Goal: Task Accomplishment & Management: Use online tool/utility

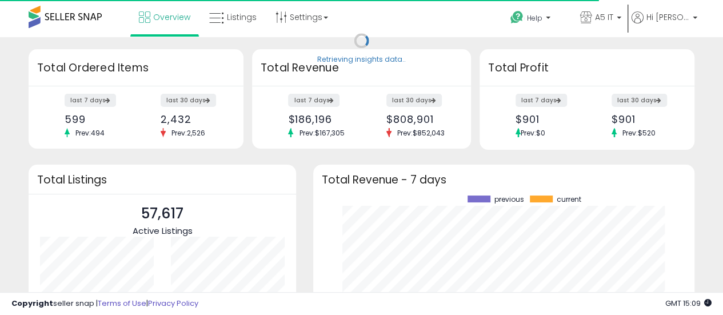
scroll to position [159, 358]
click at [235, 31] on link "Listings" at bounding box center [233, 17] width 65 height 34
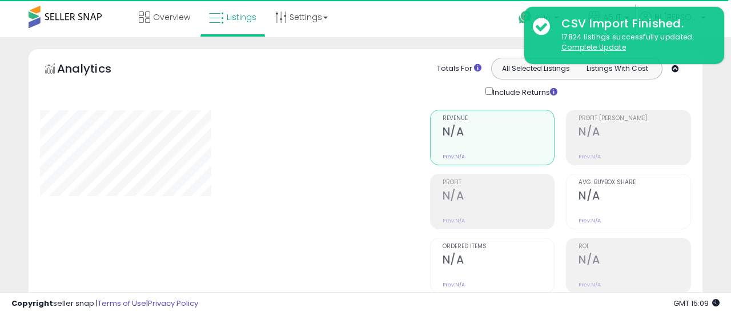
type input "*******"
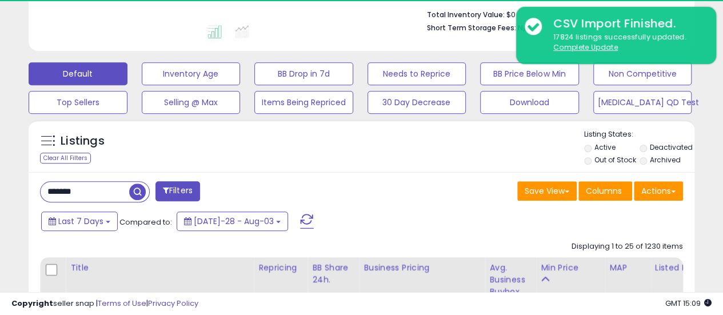
scroll to position [299, 0]
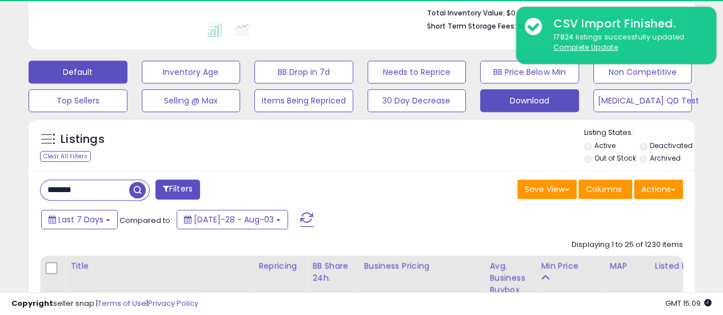
click at [241, 83] on button "Download" at bounding box center [191, 72] width 99 height 23
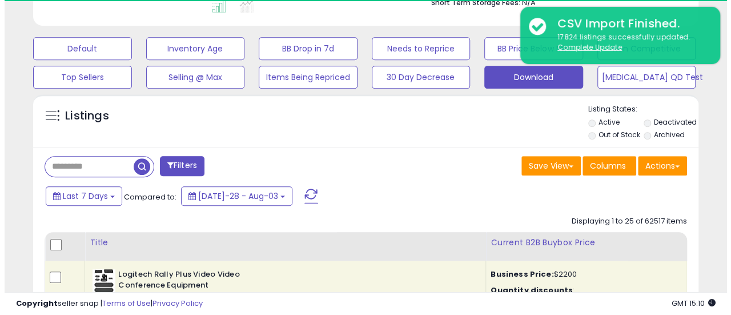
scroll to position [318, 0]
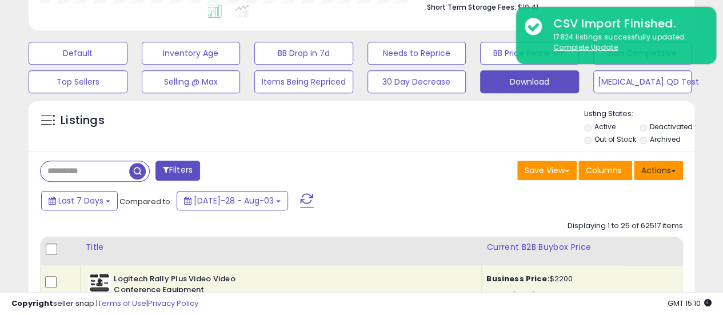
click at [653, 169] on button "Actions" at bounding box center [658, 170] width 49 height 19
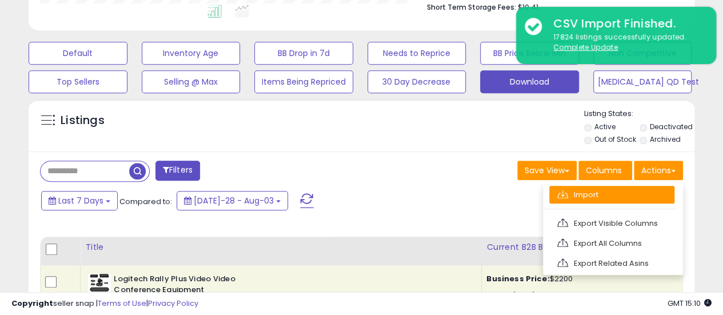
click at [646, 191] on link "Import" at bounding box center [611, 195] width 125 height 18
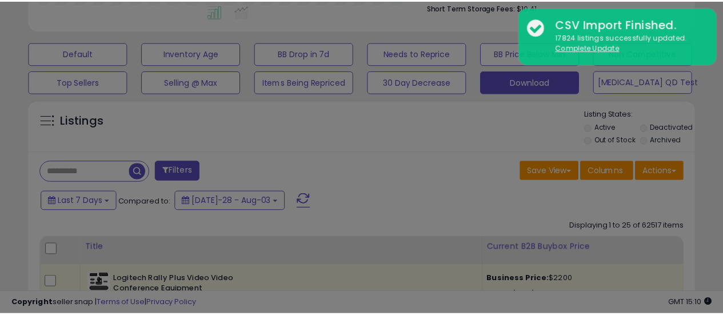
scroll to position [234, 390]
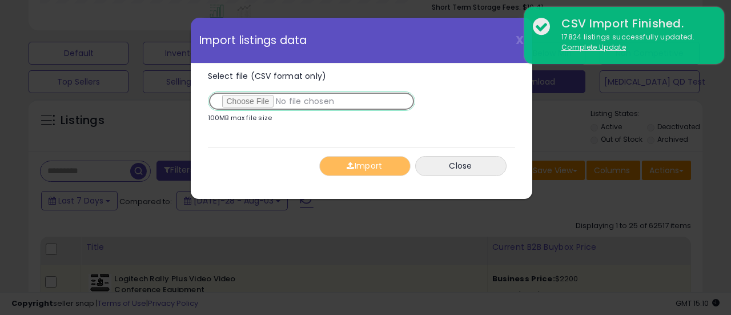
click at [255, 102] on input "Select file (CSV format only)" at bounding box center [311, 100] width 207 height 19
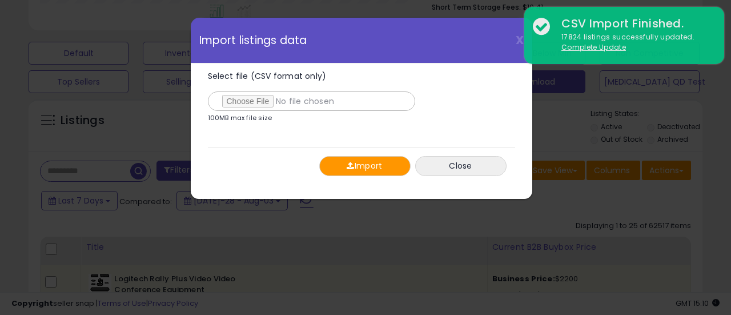
click at [362, 167] on button "Import" at bounding box center [364, 166] width 91 height 20
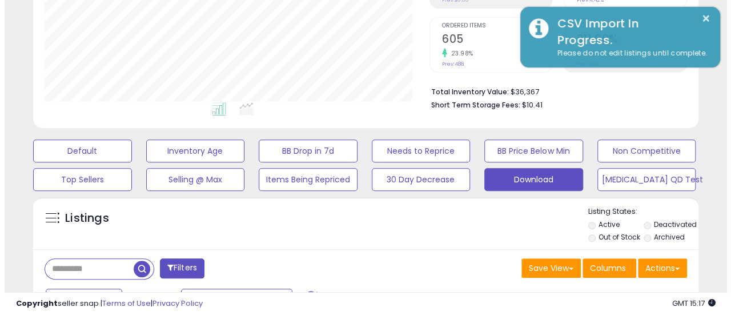
scroll to position [220, 0]
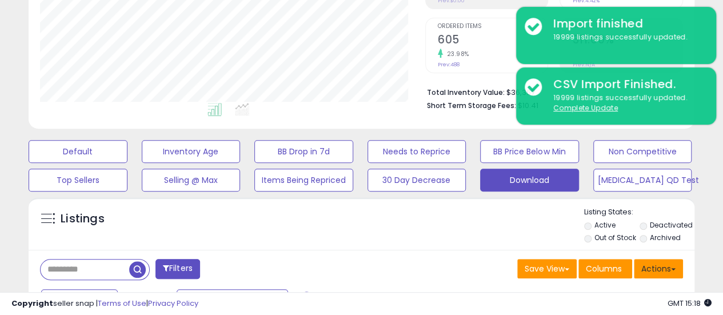
click at [655, 273] on button "Actions" at bounding box center [658, 268] width 49 height 19
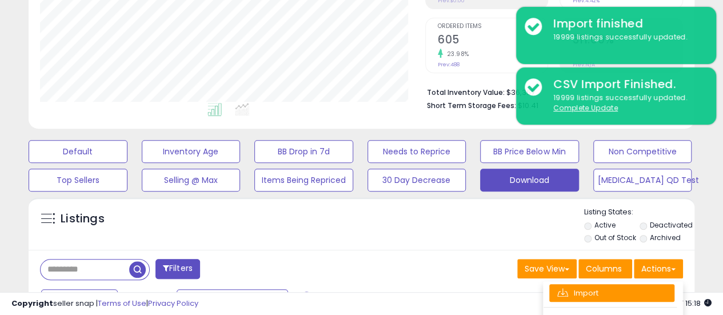
click at [627, 284] on link "Import" at bounding box center [611, 293] width 125 height 18
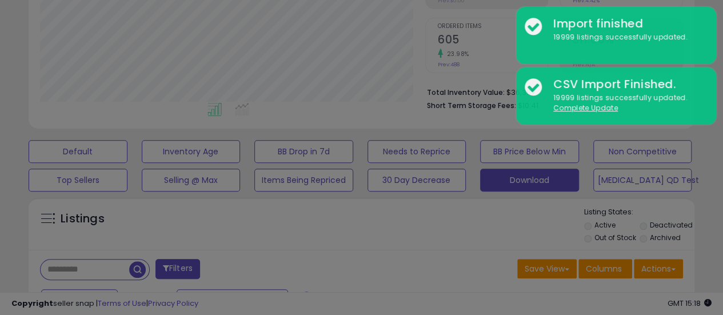
scroll to position [234, 390]
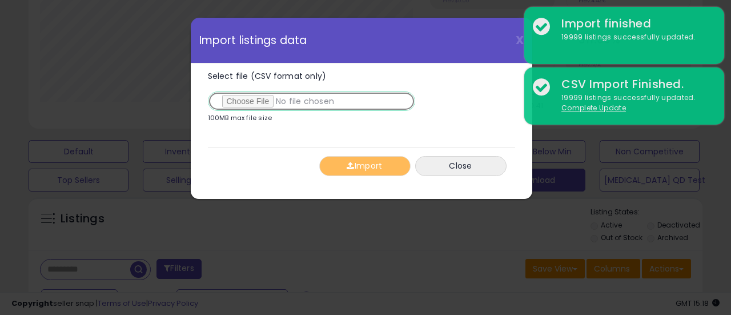
click at [245, 97] on input "Select file (CSV format only)" at bounding box center [311, 100] width 207 height 19
type input "**********"
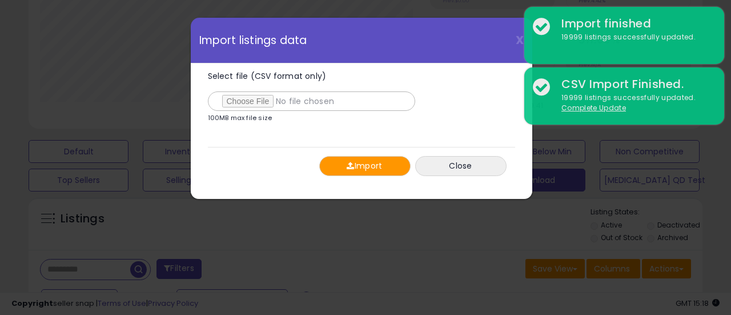
click at [347, 163] on span "button" at bounding box center [350, 166] width 7 height 8
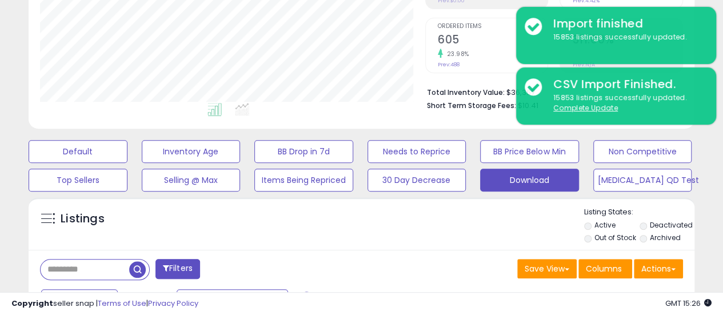
scroll to position [571186, 571035]
